Goal: Task Accomplishment & Management: Use online tool/utility

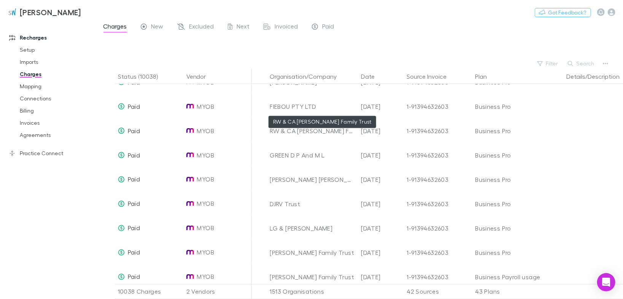
scroll to position [670, 0]
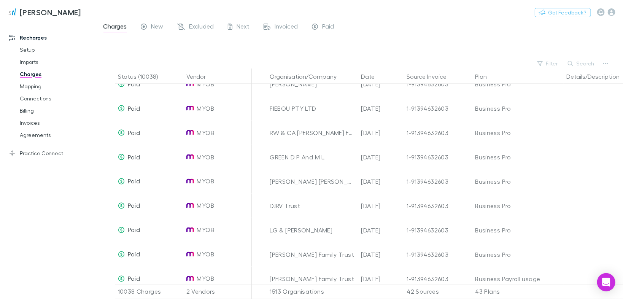
drag, startPoint x: 151, startPoint y: 24, endPoint x: 158, endPoint y: 25, distance: 6.4
click at [151, 24] on span "New" at bounding box center [157, 27] width 12 height 10
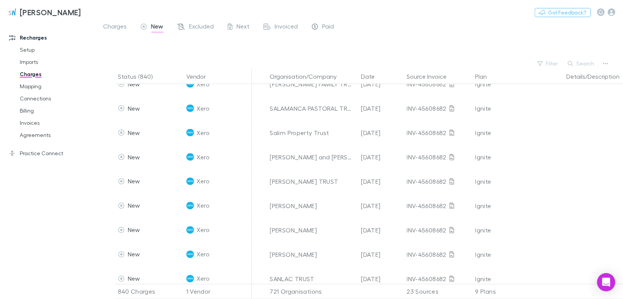
click at [556, 65] on button "Filter" at bounding box center [548, 63] width 29 height 9
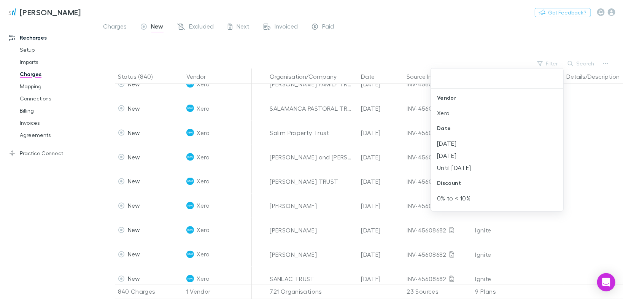
click at [437, 114] on li "Xero" at bounding box center [497, 113] width 133 height 12
click at [457, 113] on li "[DATE]" at bounding box center [497, 113] width 133 height 12
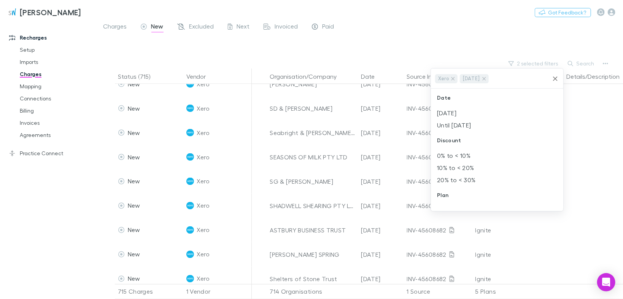
click at [586, 111] on div at bounding box center [311, 149] width 623 height 299
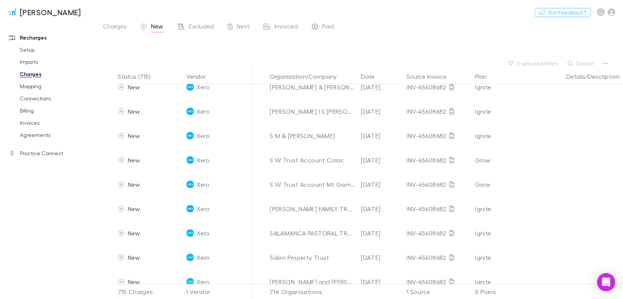
scroll to position [213, 0]
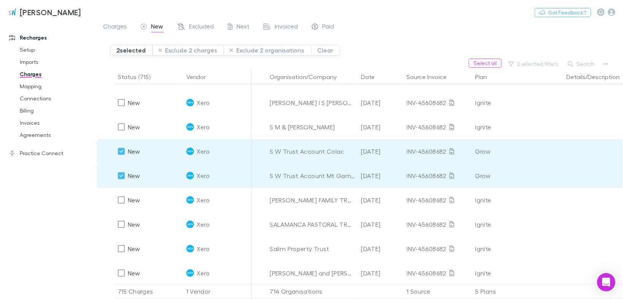
click at [254, 52] on button "Exclude 2 organisations" at bounding box center [268, 50] width 88 height 11
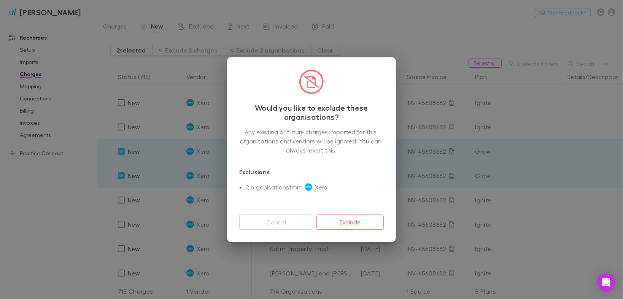
click at [333, 222] on button "Exclude" at bounding box center [350, 222] width 67 height 15
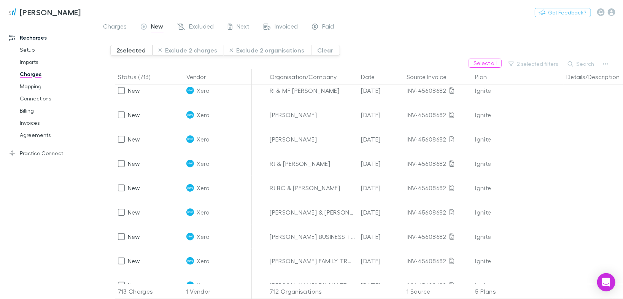
scroll to position [17173, 0]
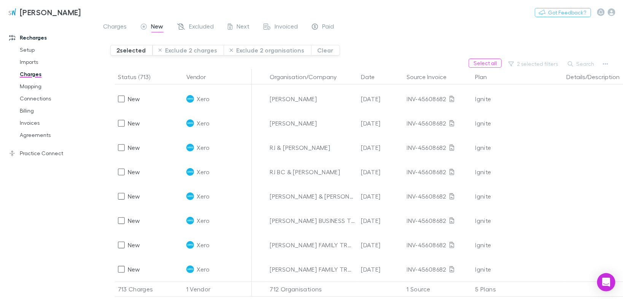
click at [185, 49] on button "Exclude 2 charges" at bounding box center [189, 50] width 72 height 11
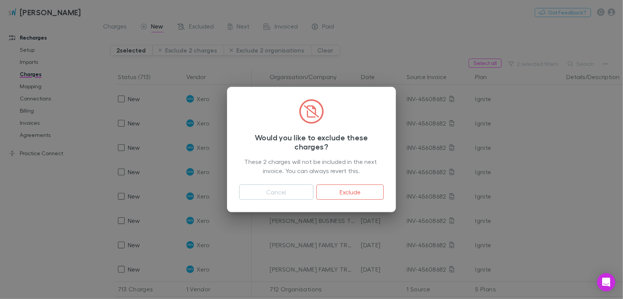
click at [365, 190] on button "Exclude" at bounding box center [350, 192] width 67 height 15
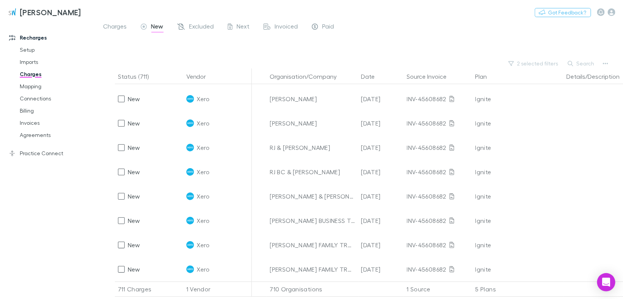
scroll to position [17124, 0]
